Goal: Task Accomplishment & Management: Manage account settings

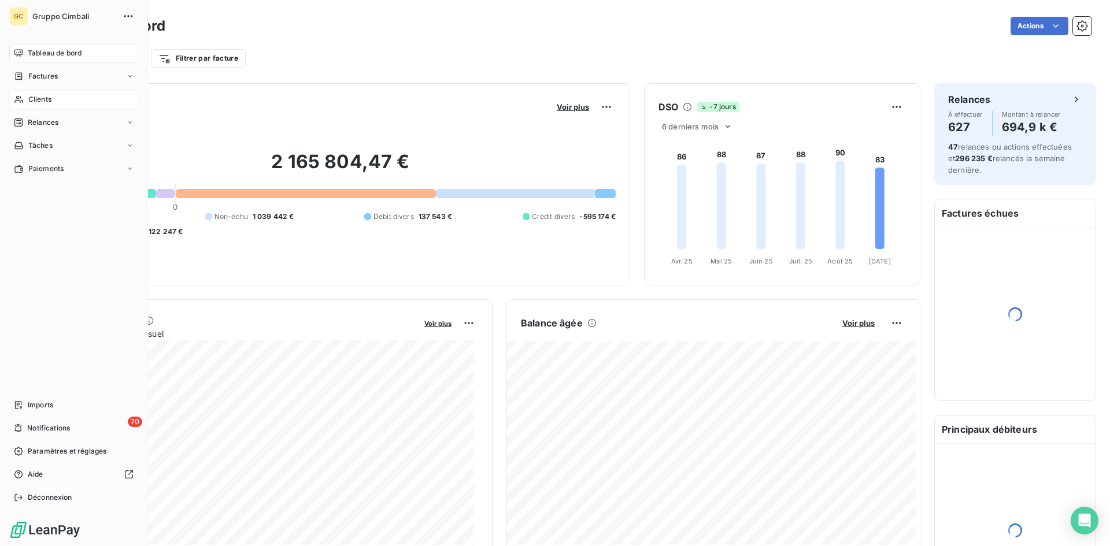
click at [31, 101] on span "Clients" at bounding box center [39, 99] width 23 height 10
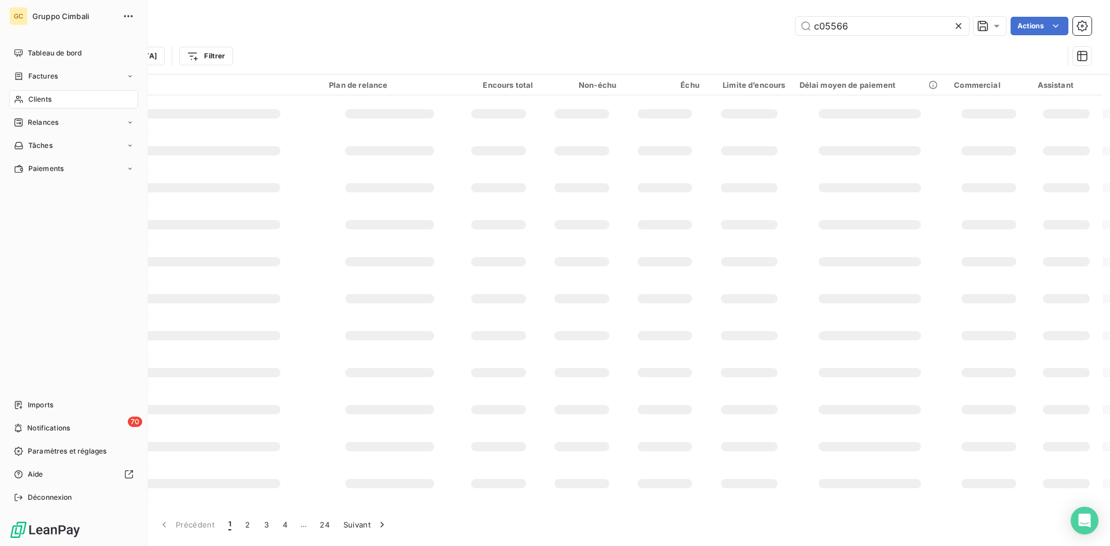
type input "c05566"
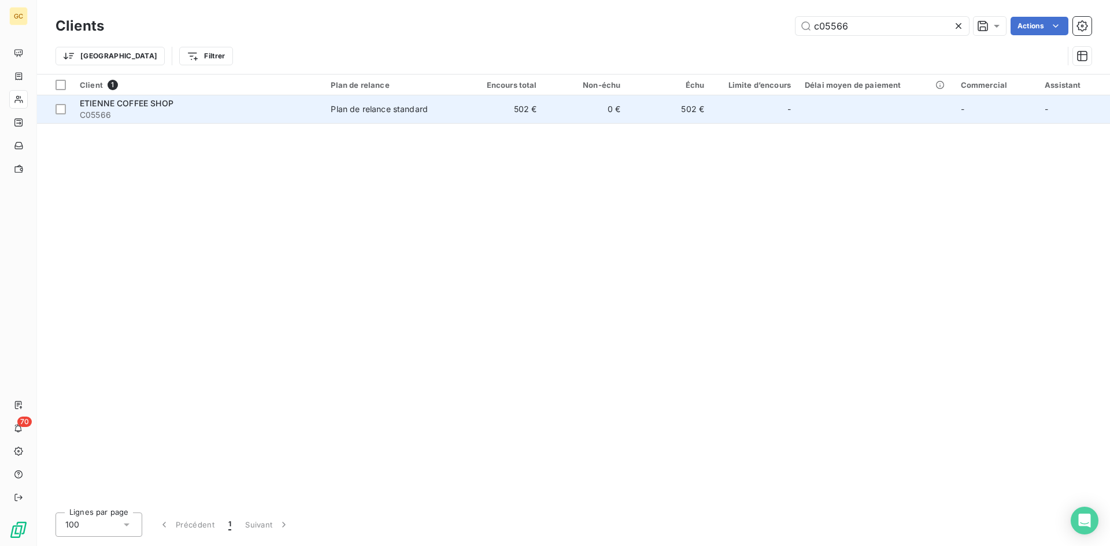
click at [130, 107] on span "ETIENNE COFFEE SHOP" at bounding box center [127, 103] width 94 height 10
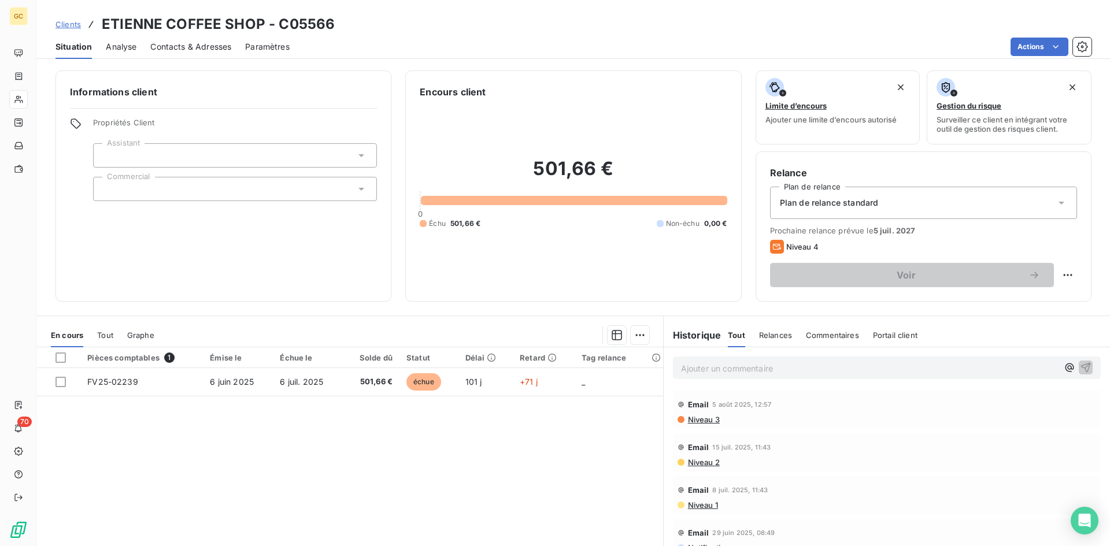
click at [168, 48] on span "Contacts & Adresses" at bounding box center [190, 47] width 81 height 12
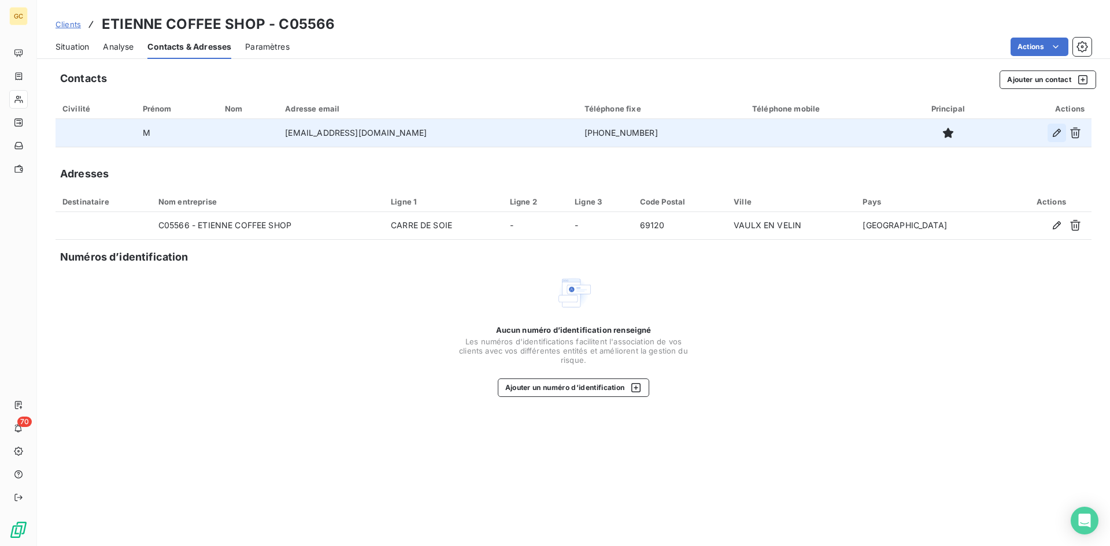
click at [1051, 132] on icon "button" at bounding box center [1057, 133] width 12 height 12
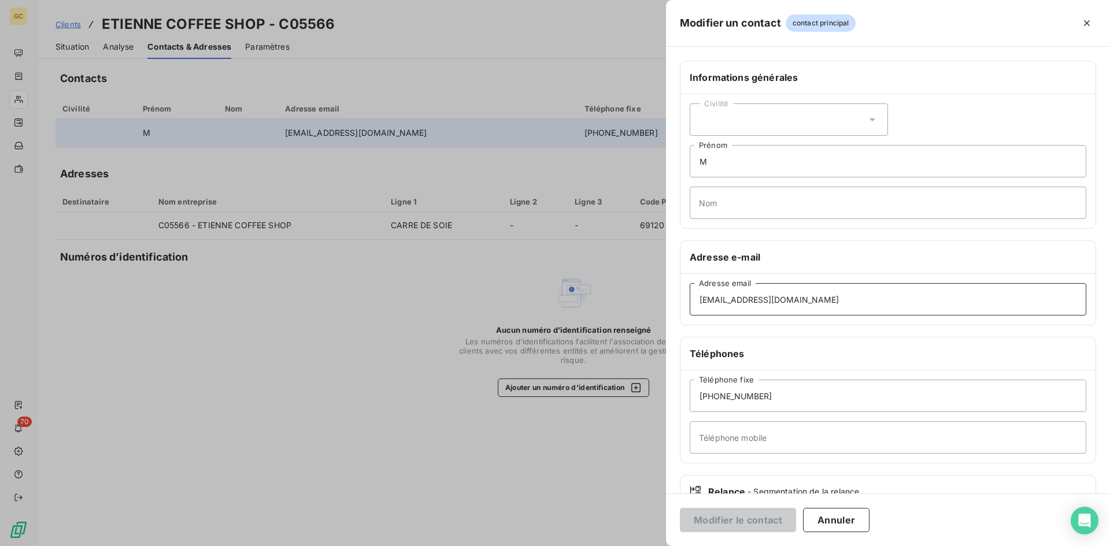
drag, startPoint x: 860, startPoint y: 299, endPoint x: 482, endPoint y: 293, distance: 378.3
click at [482, 546] on div "Modifier un contact contact principal Informations générales Civilité M Prénom …" at bounding box center [555, 546] width 1110 height 0
paste input "[EMAIL_ADDRESS][DOMAIN_NAME]"
type input "[EMAIL_ADDRESS][DOMAIN_NAME]"
click at [736, 518] on button "Modifier le contact" at bounding box center [738, 520] width 116 height 24
